Goal: Task Accomplishment & Management: Use online tool/utility

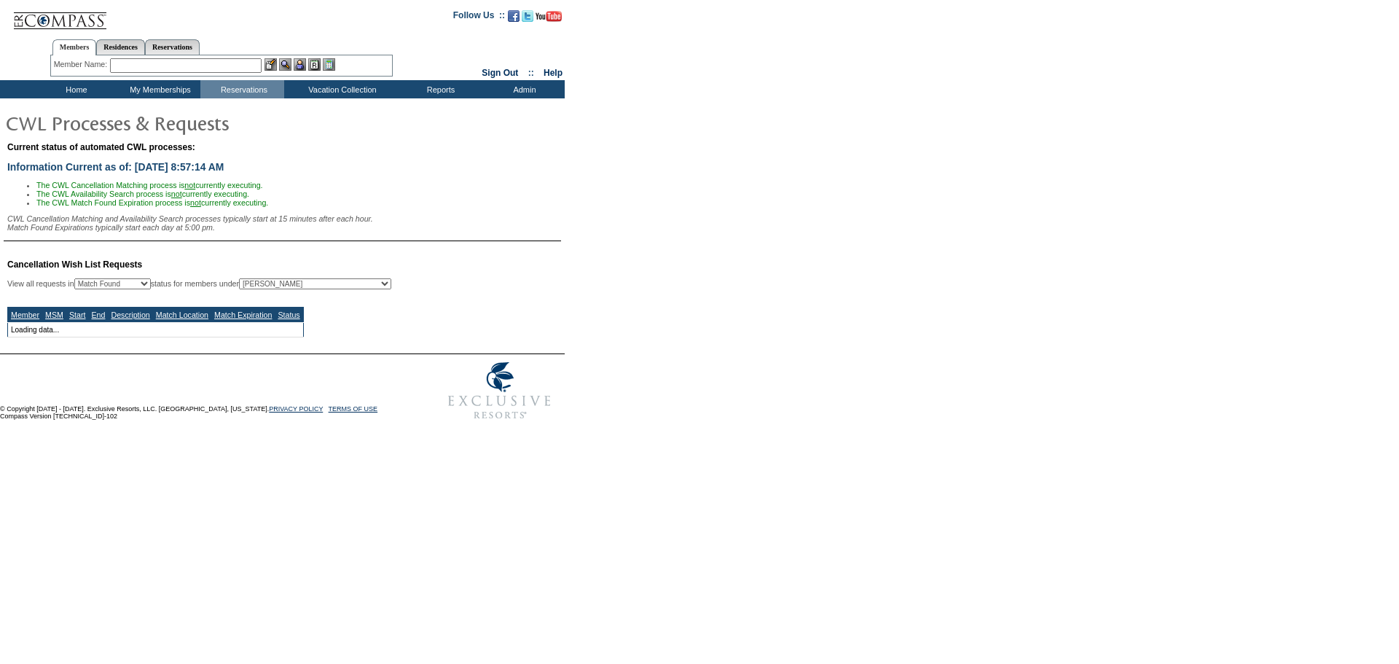
select select "50"
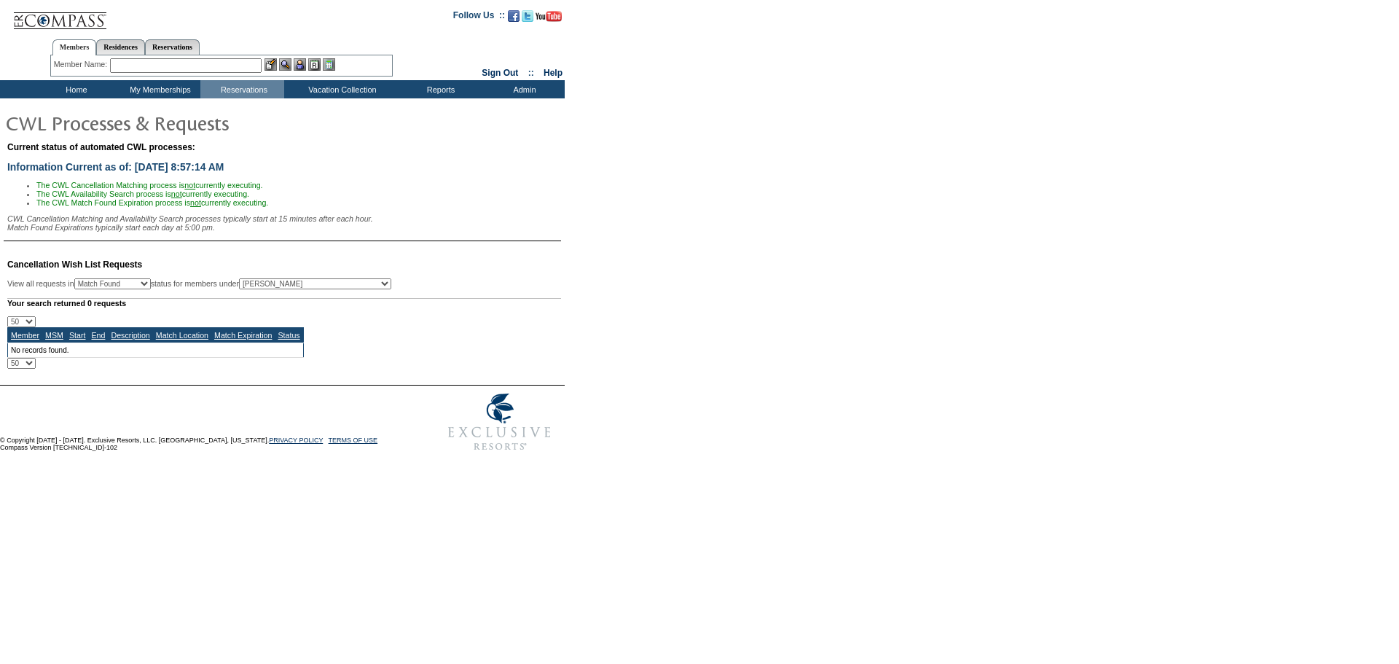
click at [391, 289] on select "All MSMs [PERSON_NAME] Accounting (MSM), Team Admin, IT Group Administrator, Me…" at bounding box center [315, 283] width 152 height 11
select select "60291"
click at [276, 286] on select "All MSMs [PERSON_NAME] Accounting (MSM), Team Admin, IT Group Administrator, Me…" at bounding box center [315, 283] width 152 height 11
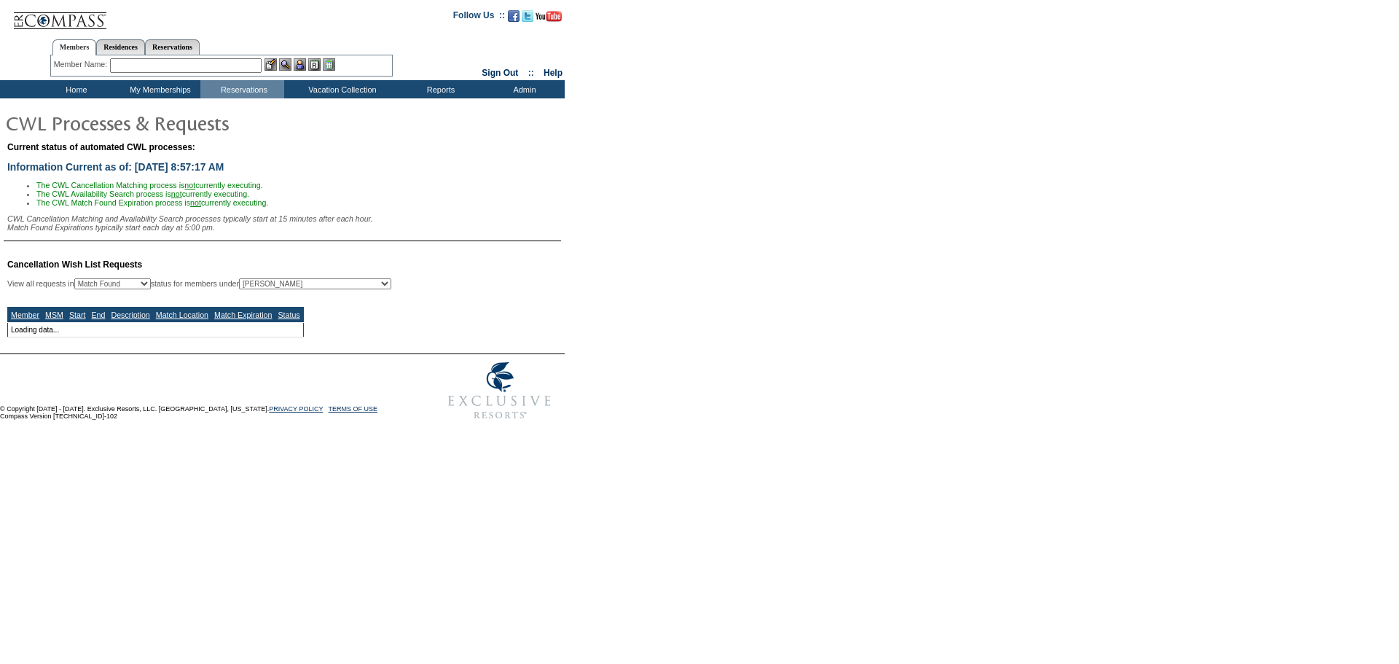
select select "50"
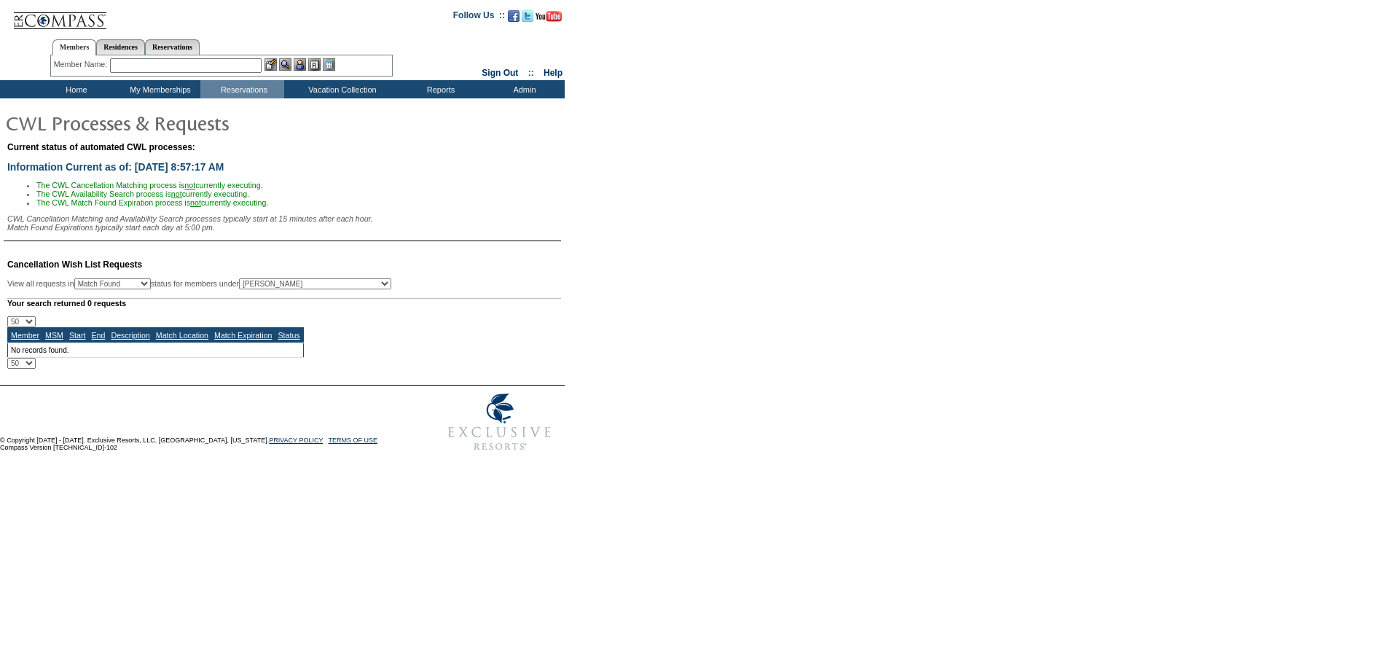
click at [335, 288] on select "All MSMs [PERSON_NAME] Accounting (MSM), Team Admin, IT Group Administrator, Me…" at bounding box center [315, 283] width 152 height 11
select select "-1"
click at [276, 286] on select "All MSMs [PERSON_NAME] Accounting (MSM), Team Admin, IT Group Administrator, Me…" at bounding box center [315, 283] width 152 height 11
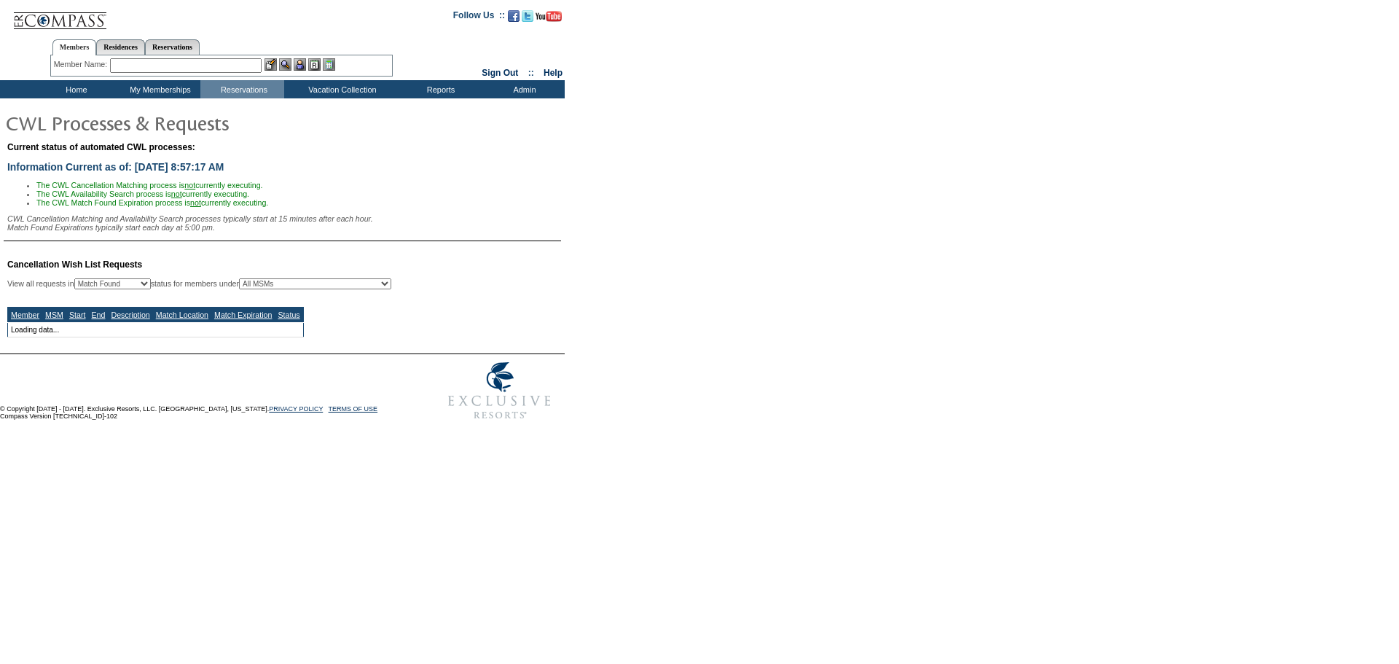
select select "50"
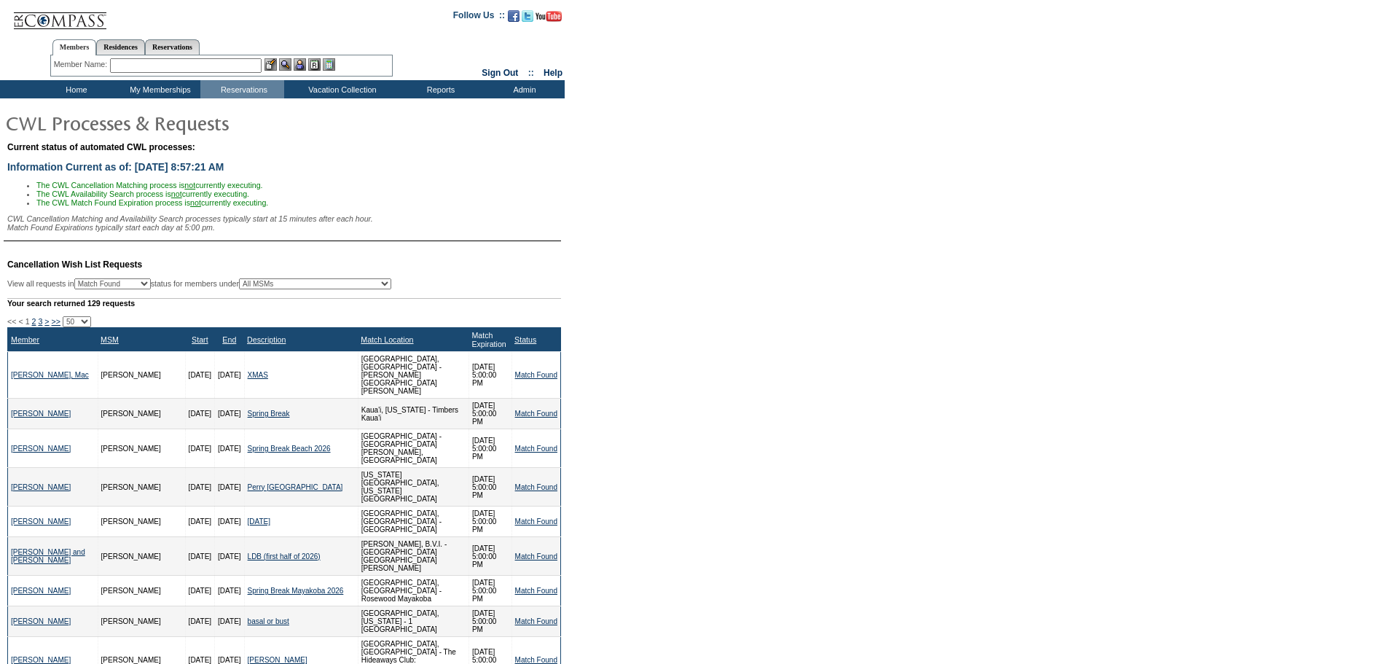
click at [471, 345] on link "Match Expiration" at bounding box center [488, 339] width 34 height 17
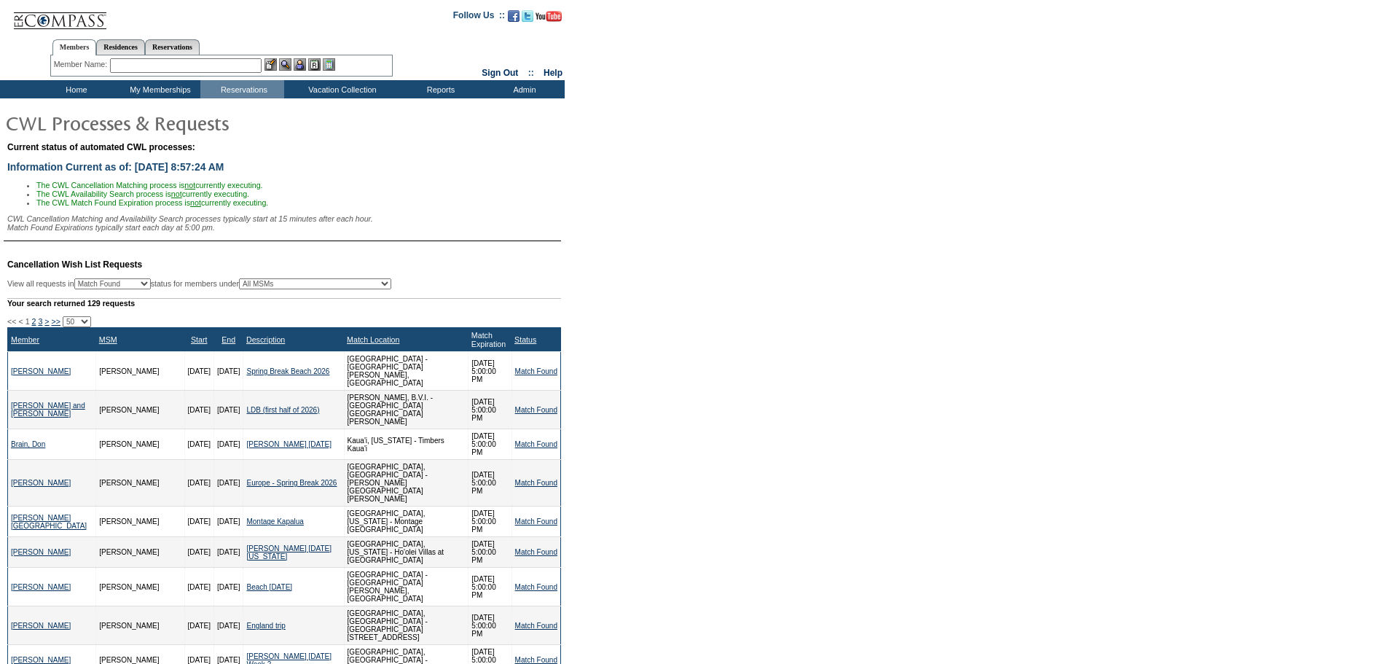
click at [471, 347] on link "Match Expiration" at bounding box center [488, 339] width 34 height 17
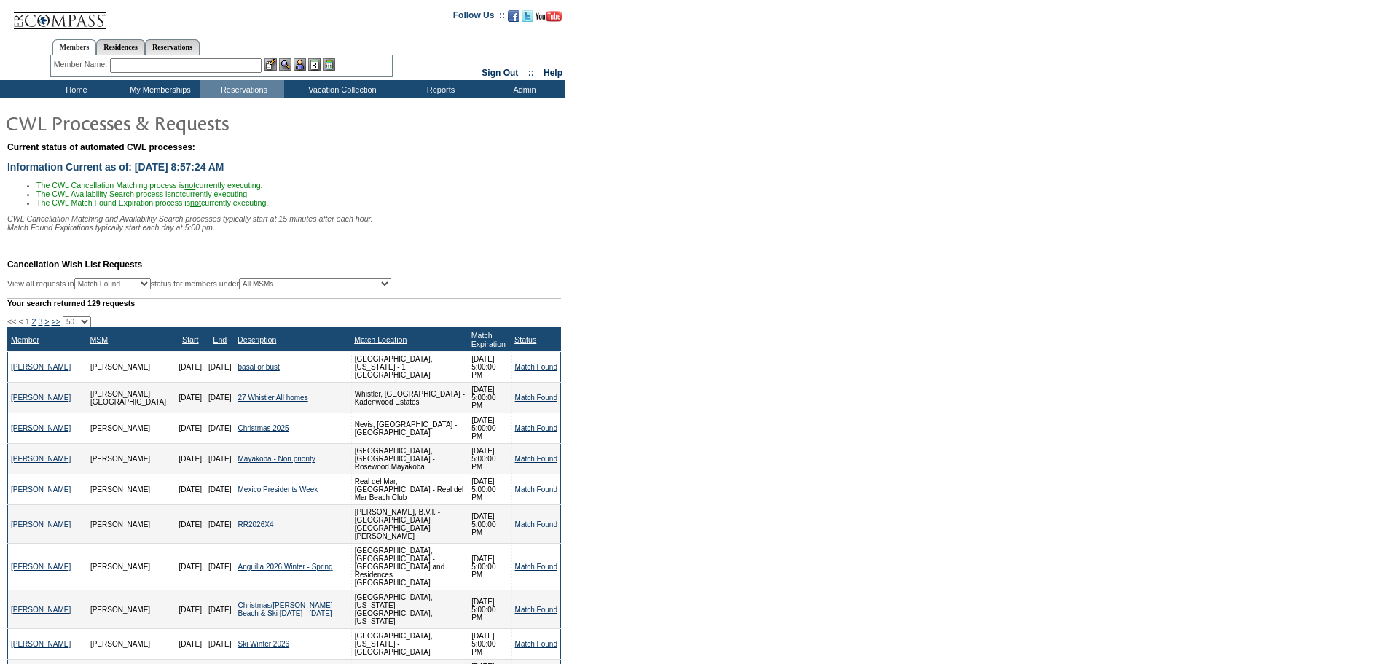
click at [471, 347] on link "Match Expiration" at bounding box center [488, 339] width 34 height 17
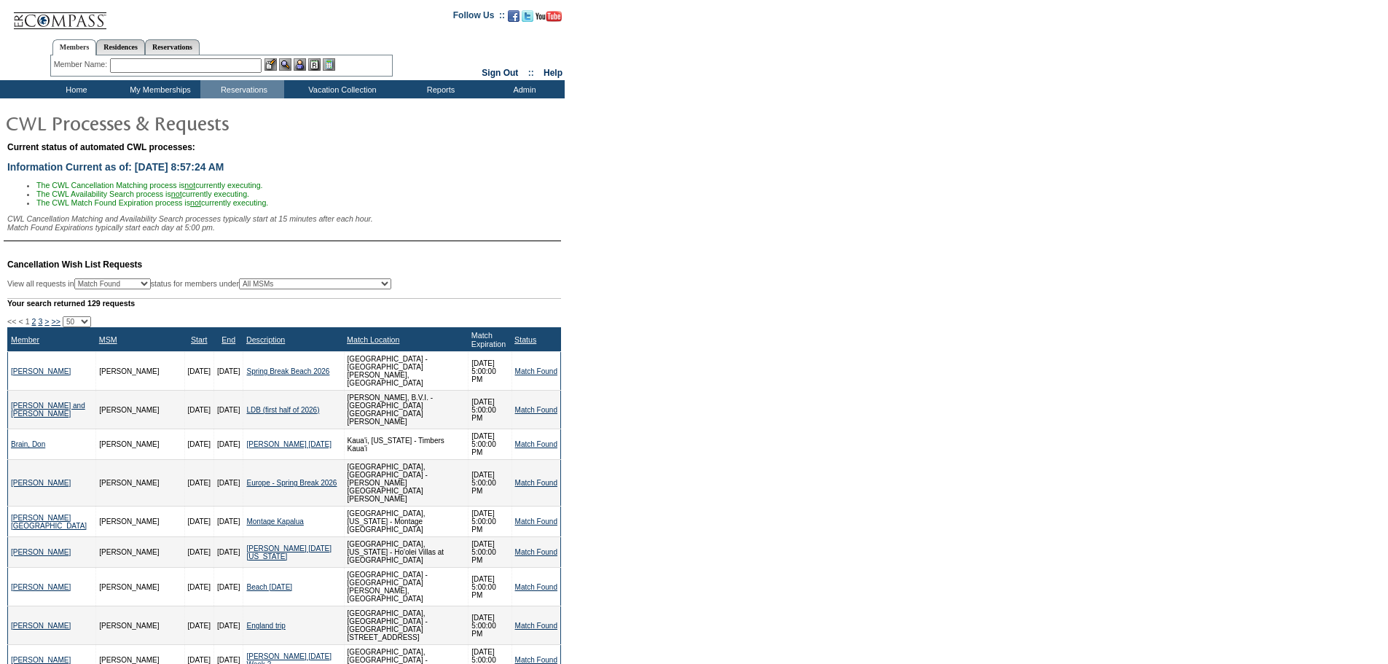
click at [471, 347] on link "Match Expiration" at bounding box center [488, 339] width 34 height 17
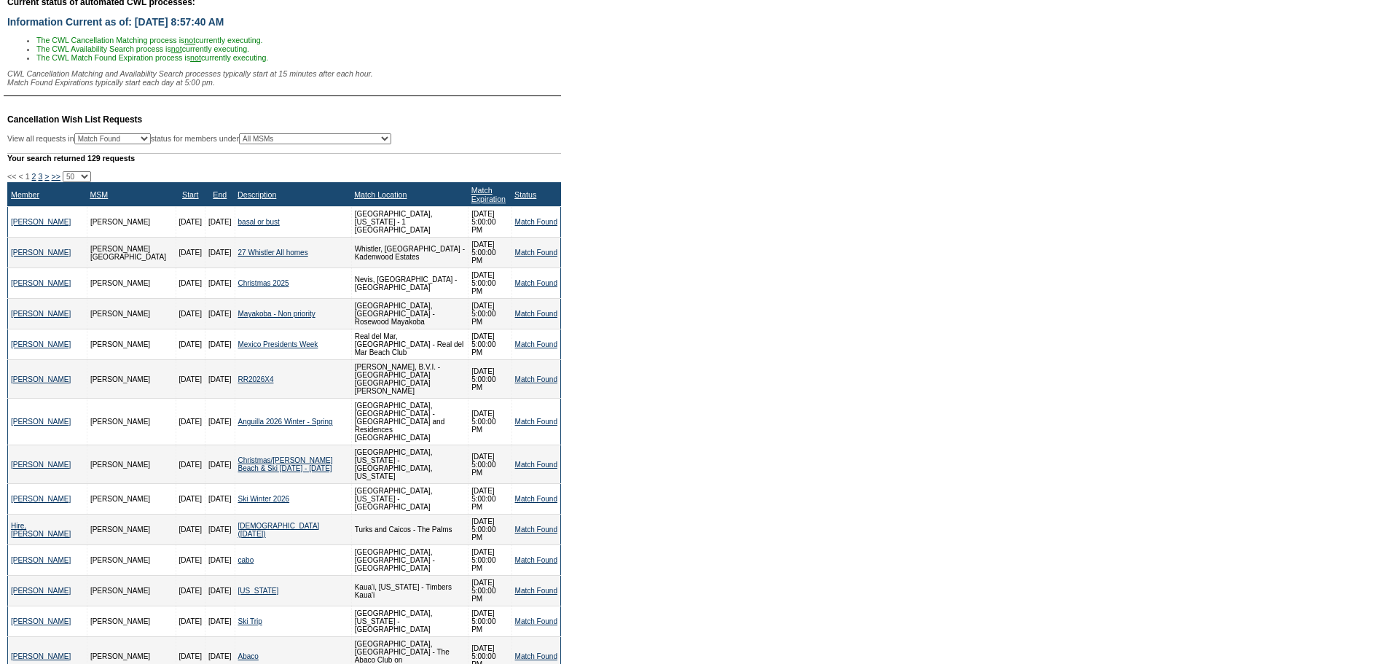
scroll to position [146, 0]
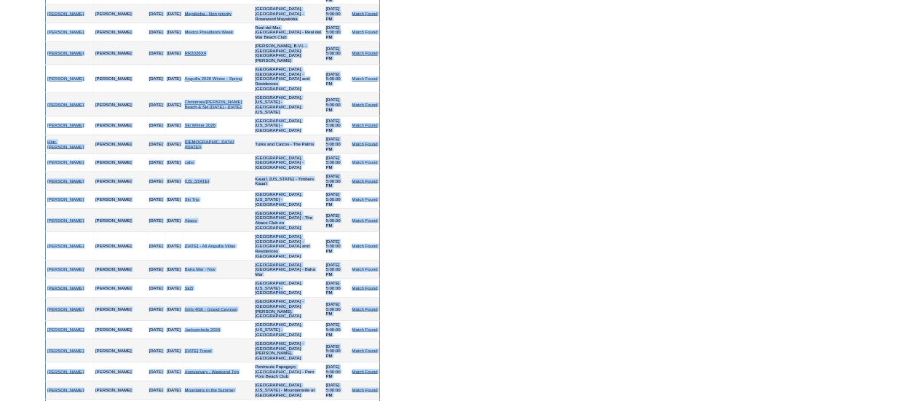
scroll to position [437, 0]
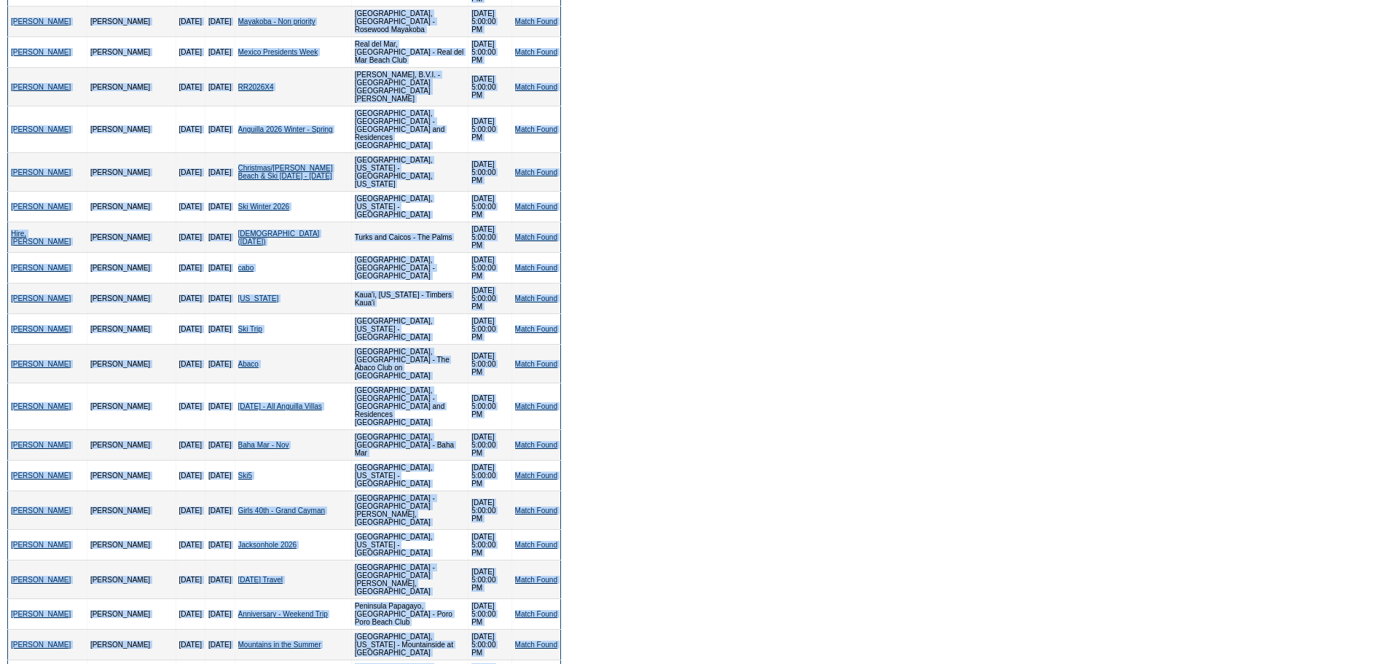
drag, startPoint x: 4, startPoint y: 190, endPoint x: 555, endPoint y: 555, distance: 660.6
copy div "<< < 1 2 3 > >> 10 25 50 100 500 Member MSM Start End Description Match Locatio…"
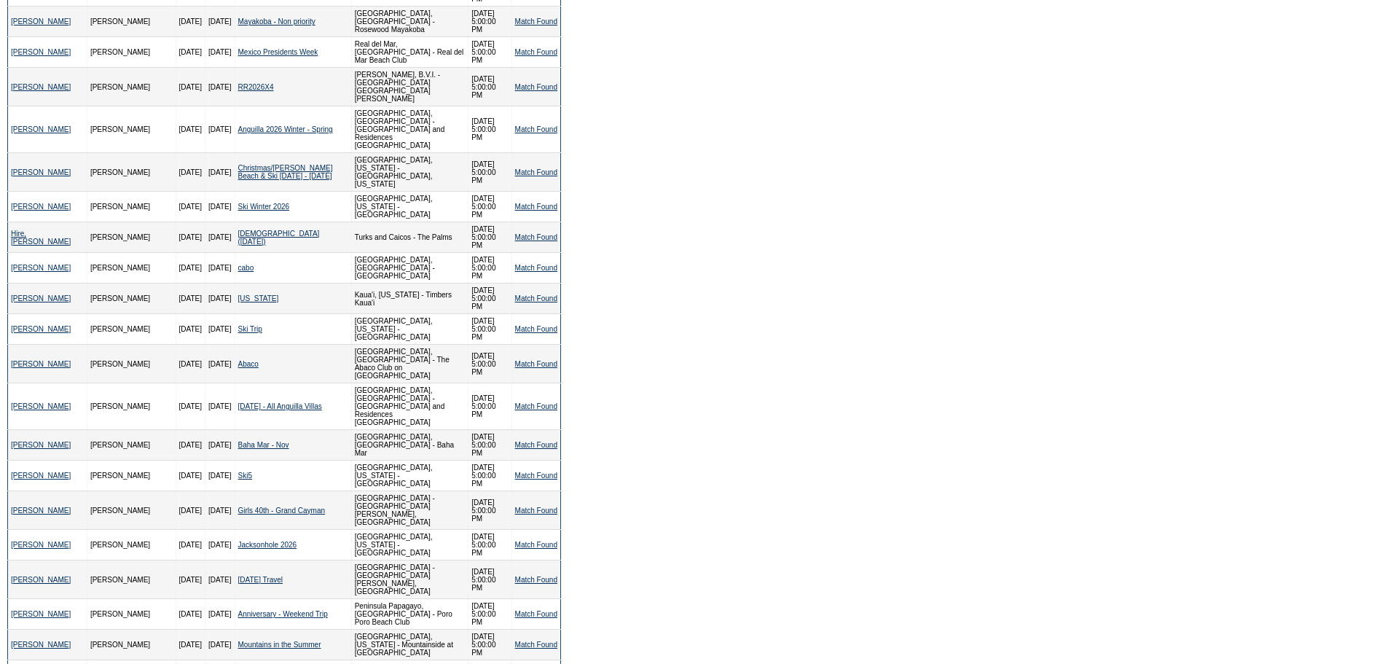
click at [842, 242] on form "Follow Us ::" at bounding box center [694, 646] width 1388 height 2166
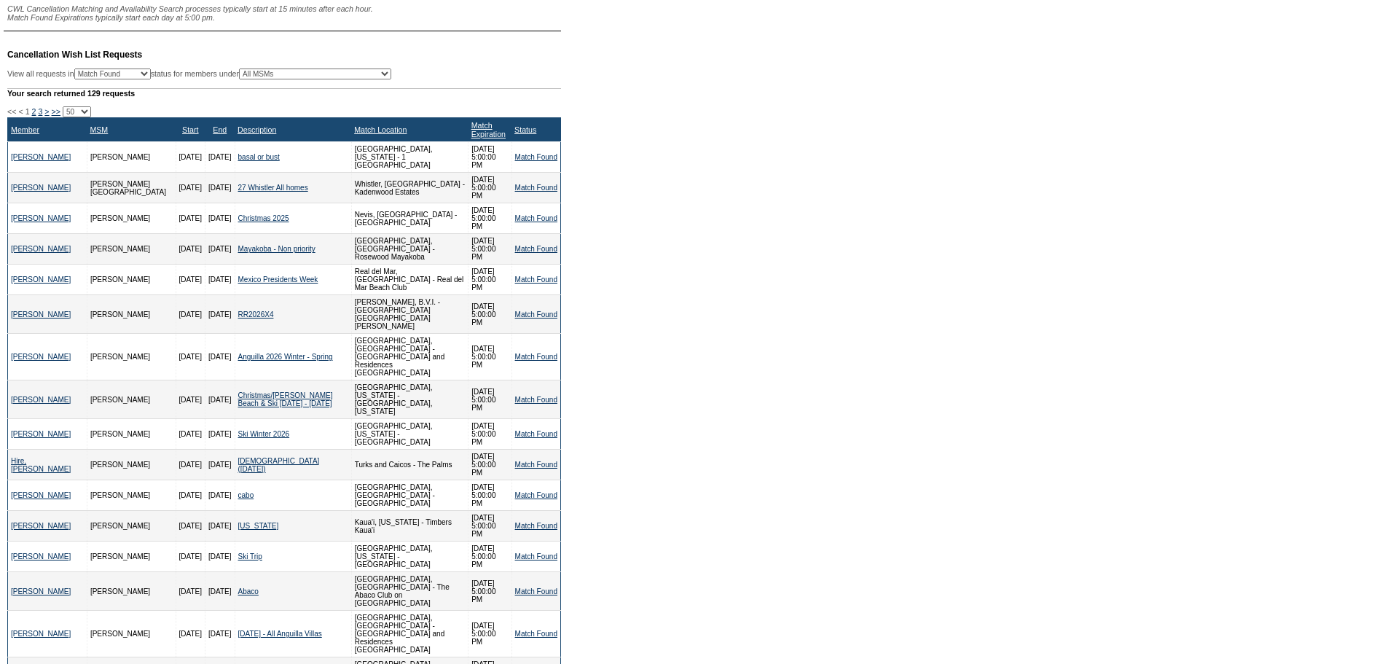
scroll to position [0, 0]
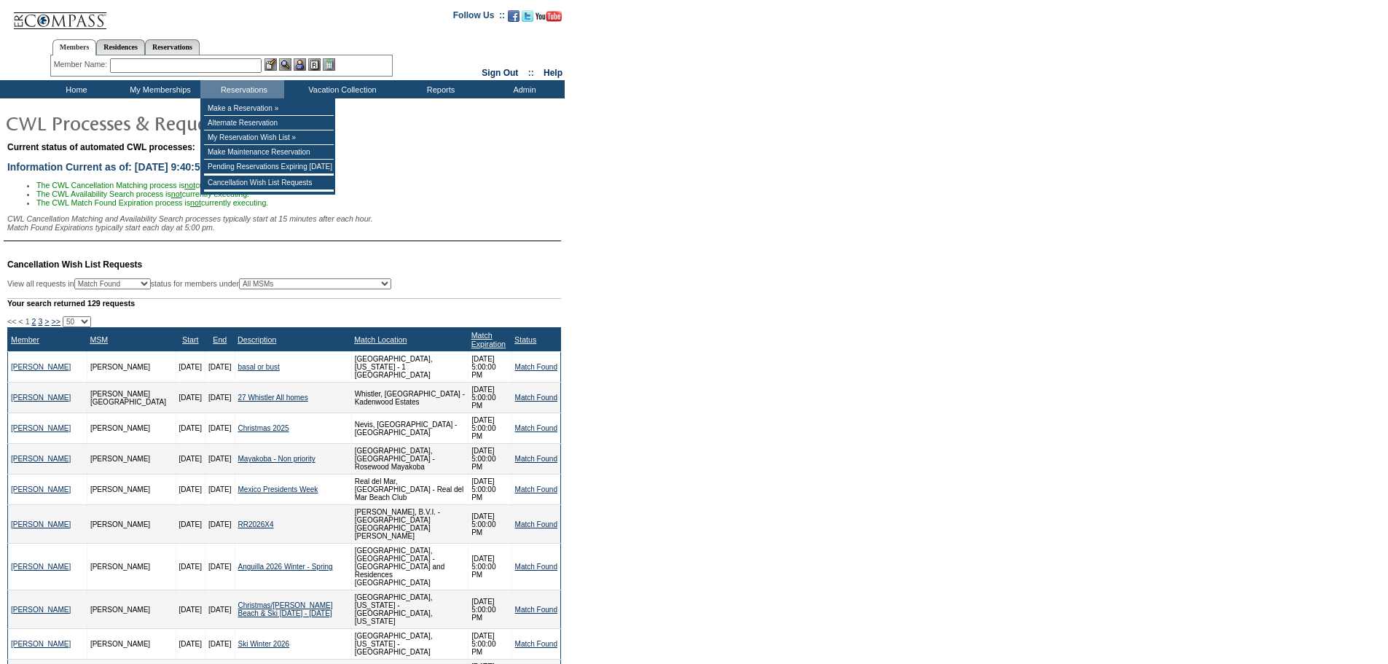
click at [251, 60] on input "text" at bounding box center [186, 65] width 152 height 15
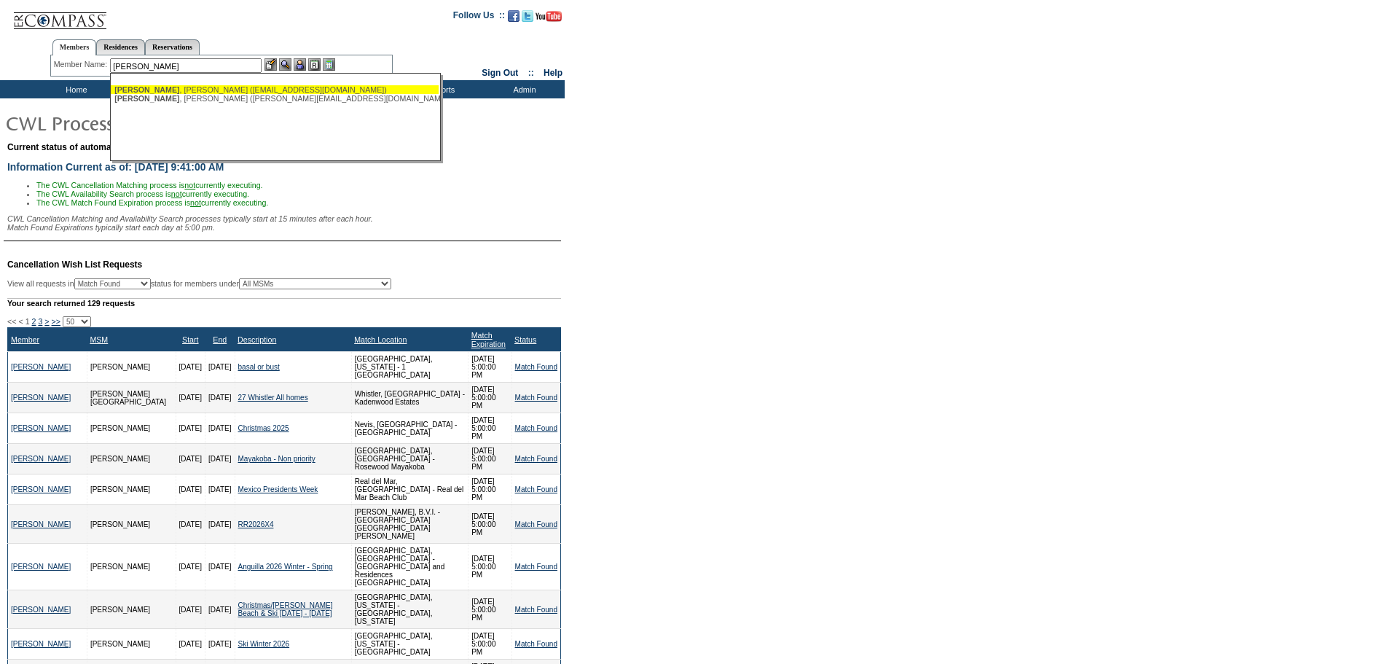
click at [299, 87] on div "[PERSON_NAME] ([EMAIL_ADDRESS][DOMAIN_NAME])" at bounding box center [274, 89] width 321 height 9
type input "[PERSON_NAME] ([EMAIL_ADDRESS][DOMAIN_NAME])"
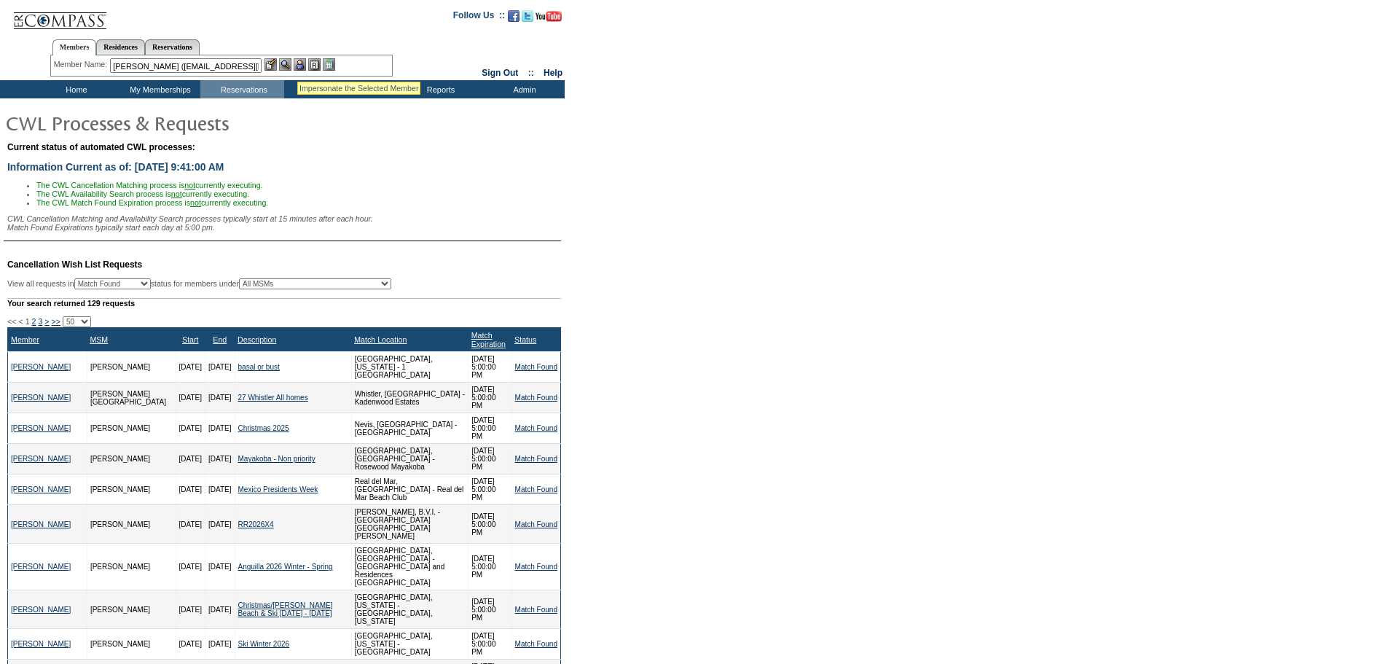
click at [303, 64] on img at bounding box center [300, 64] width 12 height 12
click at [291, 64] on img at bounding box center [285, 64] width 12 height 12
